Goal: Task Accomplishment & Management: Manage account settings

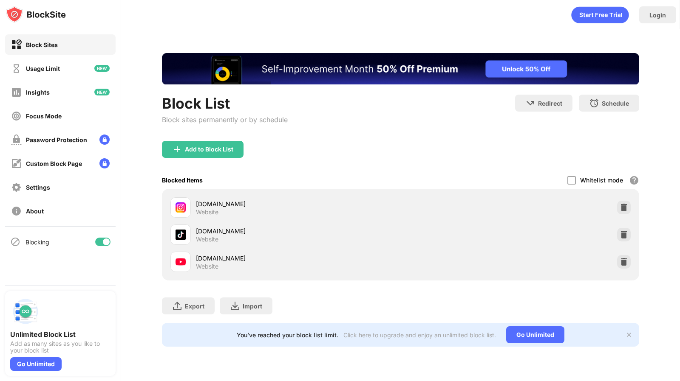
click at [630, 240] on div "tiktok.com Website" at bounding box center [400, 234] width 467 height 27
click at [625, 239] on div at bounding box center [624, 235] width 14 height 14
click at [621, 255] on div at bounding box center [624, 262] width 14 height 14
